Goal: Task Accomplishment & Management: Complete application form

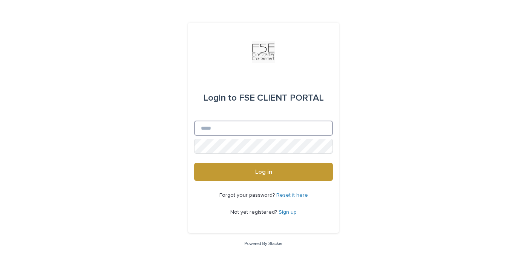
click at [265, 127] on input "Email" at bounding box center [263, 128] width 139 height 15
type input "**********"
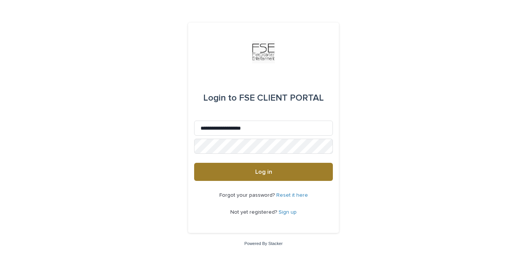
click at [257, 173] on span "Log in" at bounding box center [263, 172] width 17 height 6
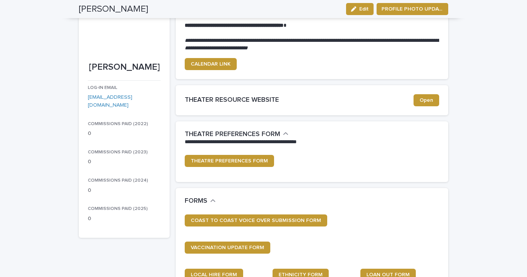
scroll to position [48, 0]
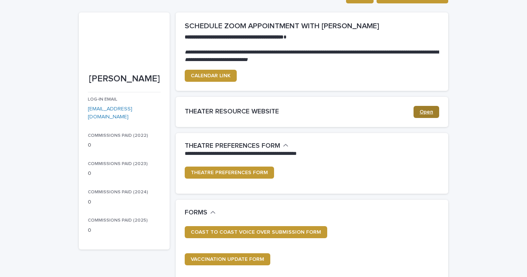
click at [415, 107] on link "Open" at bounding box center [426, 112] width 26 height 12
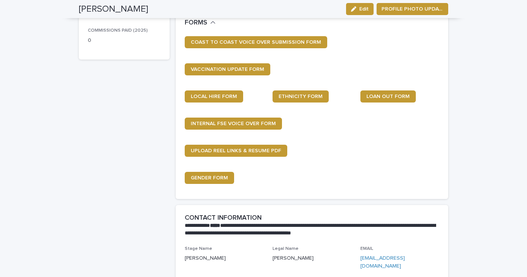
scroll to position [240, 0]
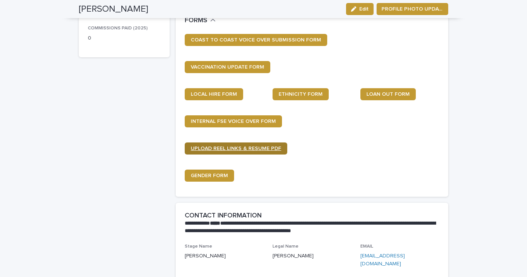
click at [274, 145] on link "UPLOAD REEL LINKS & RESUME PDF" at bounding box center [236, 148] width 103 height 12
click at [269, 146] on span "UPLOAD REEL LINKS & RESUME PDF" at bounding box center [236, 148] width 90 height 5
